Goal: Navigation & Orientation: Find specific page/section

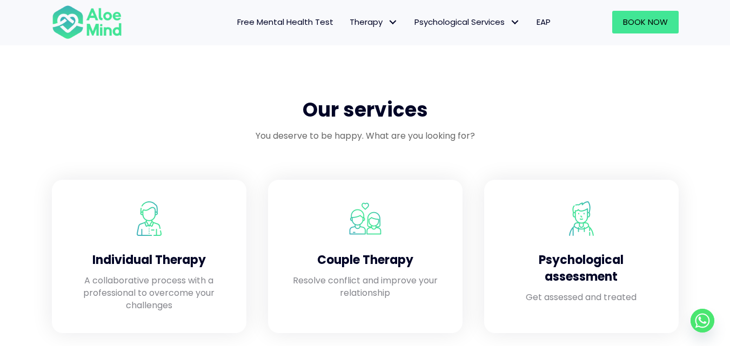
scroll to position [973, 0]
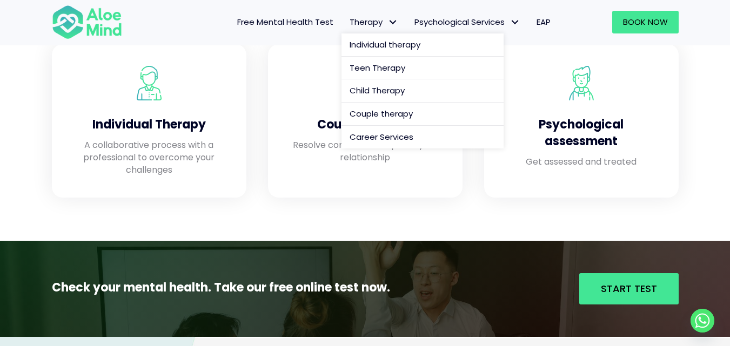
click at [376, 20] on span "Therapy" at bounding box center [374, 21] width 49 height 11
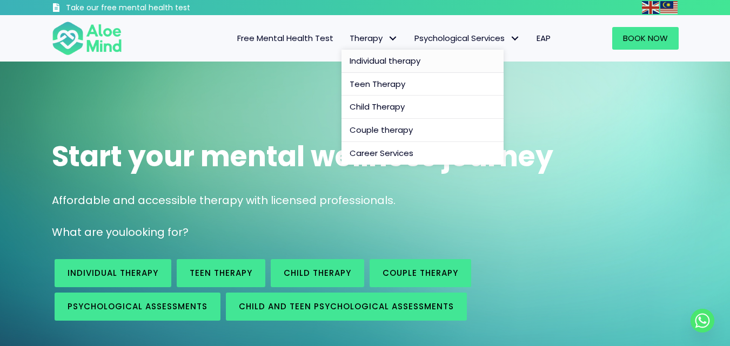
click at [379, 59] on span "Individual therapy" at bounding box center [385, 60] width 71 height 11
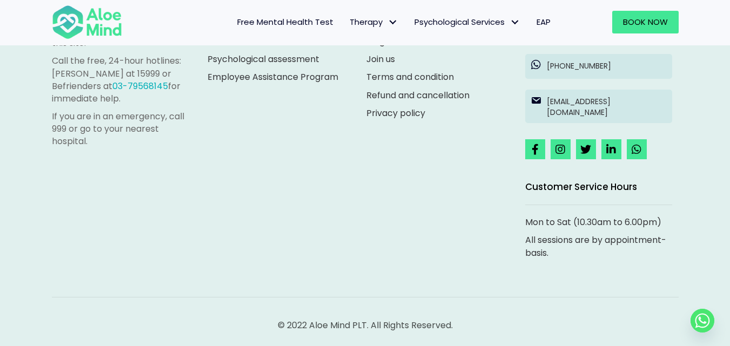
scroll to position [1964, 0]
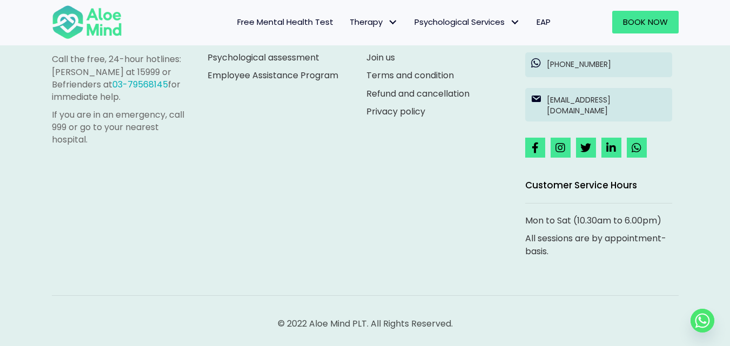
click at [258, 25] on span "Free Mental Health Test" at bounding box center [285, 21] width 96 height 11
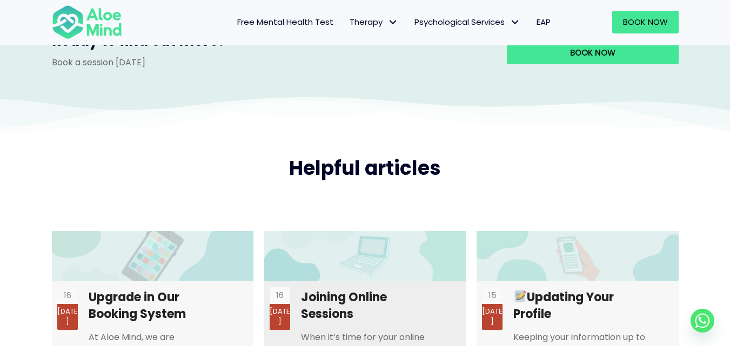
scroll to position [2108, 0]
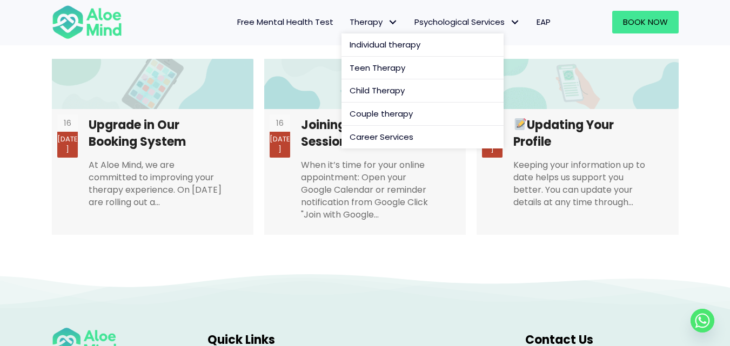
click at [364, 21] on span "Therapy" at bounding box center [374, 21] width 49 height 11
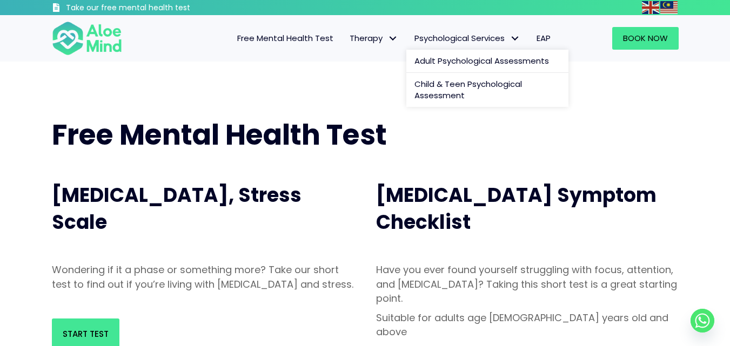
click at [475, 29] on link "Psychological Services" at bounding box center [467, 38] width 122 height 23
click at [467, 93] on link "Child & Teen Psychological Assessment" at bounding box center [487, 90] width 162 height 35
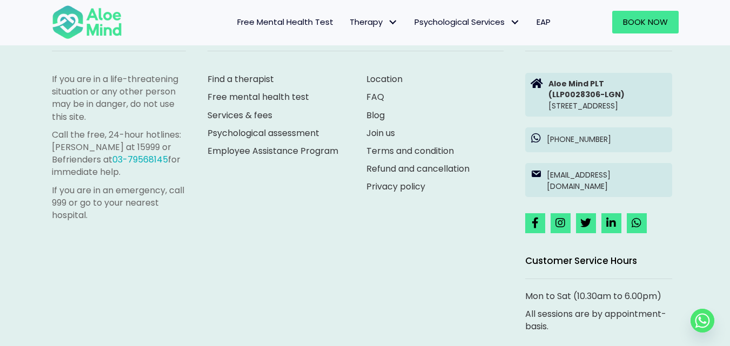
scroll to position [1928, 0]
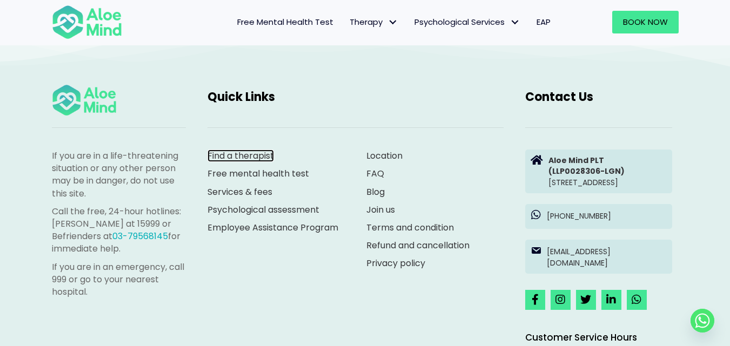
click at [253, 156] on link "Find a therapist" at bounding box center [241, 156] width 66 height 12
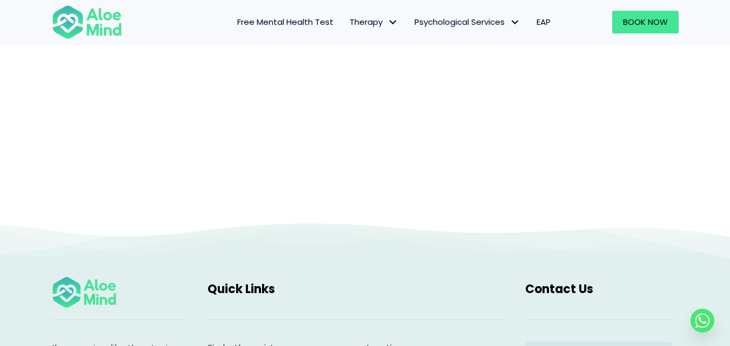
scroll to position [328, 0]
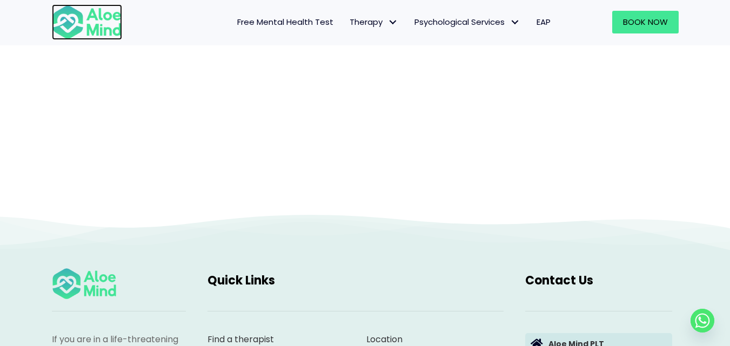
click at [77, 21] on img at bounding box center [87, 22] width 70 height 36
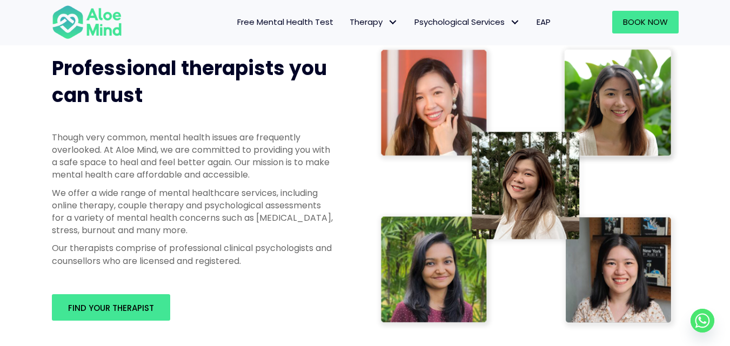
scroll to position [541, 0]
